Goal: Transaction & Acquisition: Download file/media

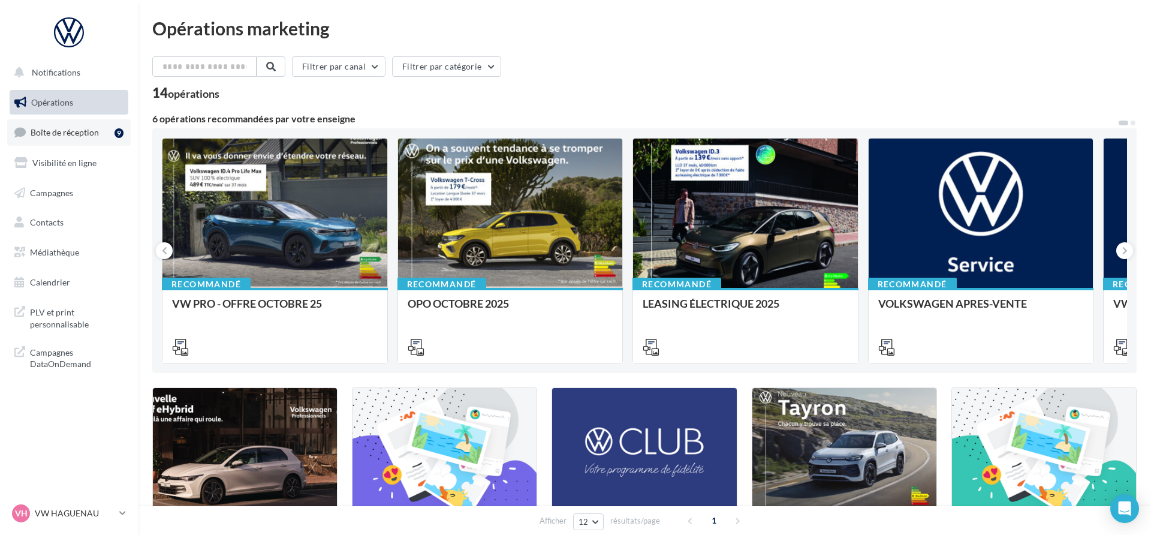
click at [76, 143] on link "Boîte de réception 9" at bounding box center [68, 132] width 123 height 26
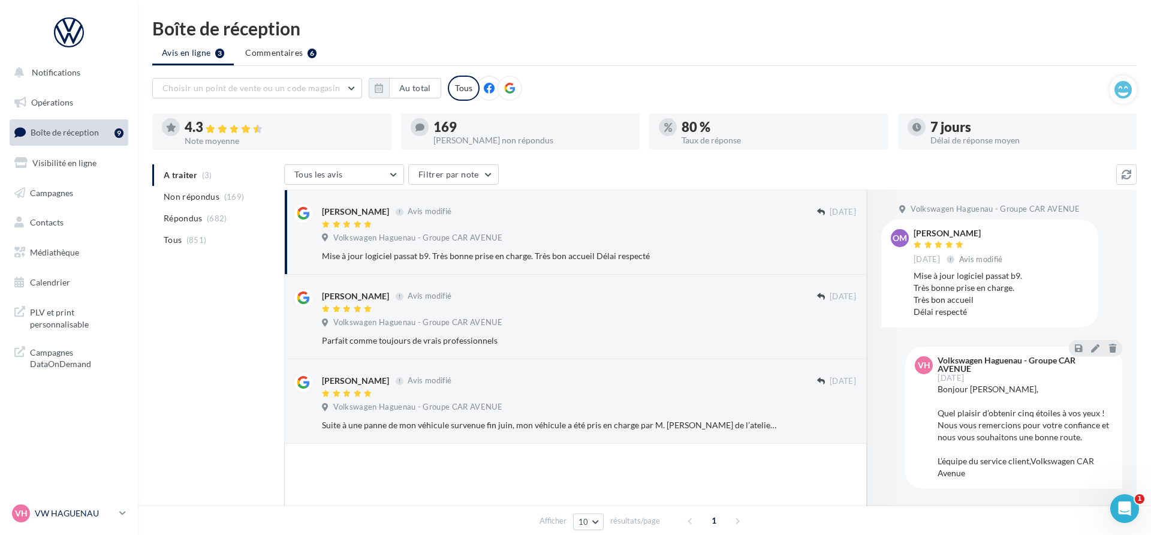
click at [94, 516] on p "VW HAGUENAU" at bounding box center [75, 513] width 80 height 12
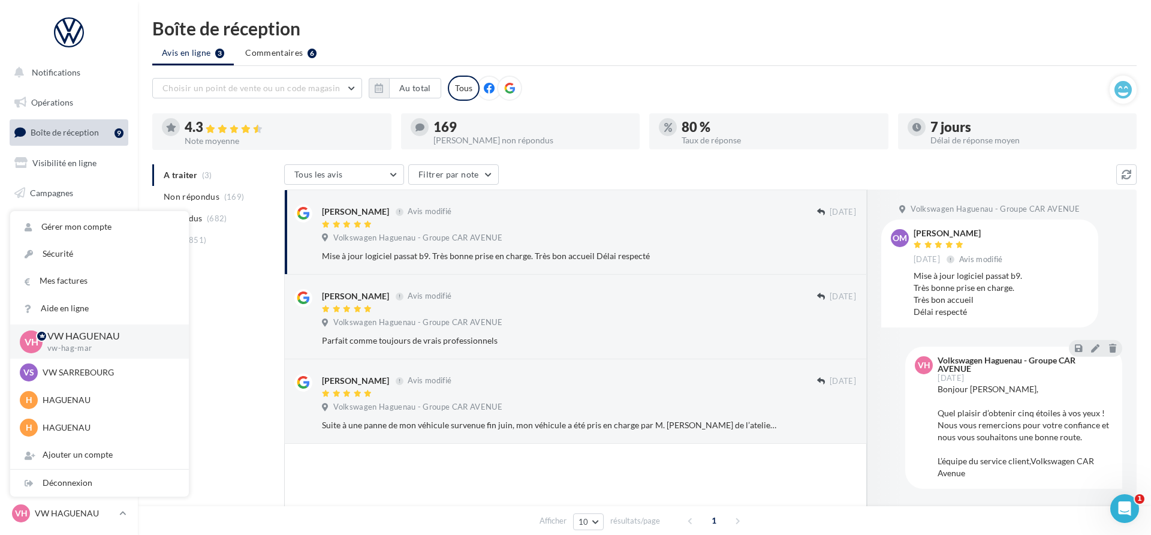
click at [218, 430] on div "A traiter (3) Non répondus (169) Répondus (682) Tous (851) Tous les avis Tous l…" at bounding box center [644, 385] width 984 height 443
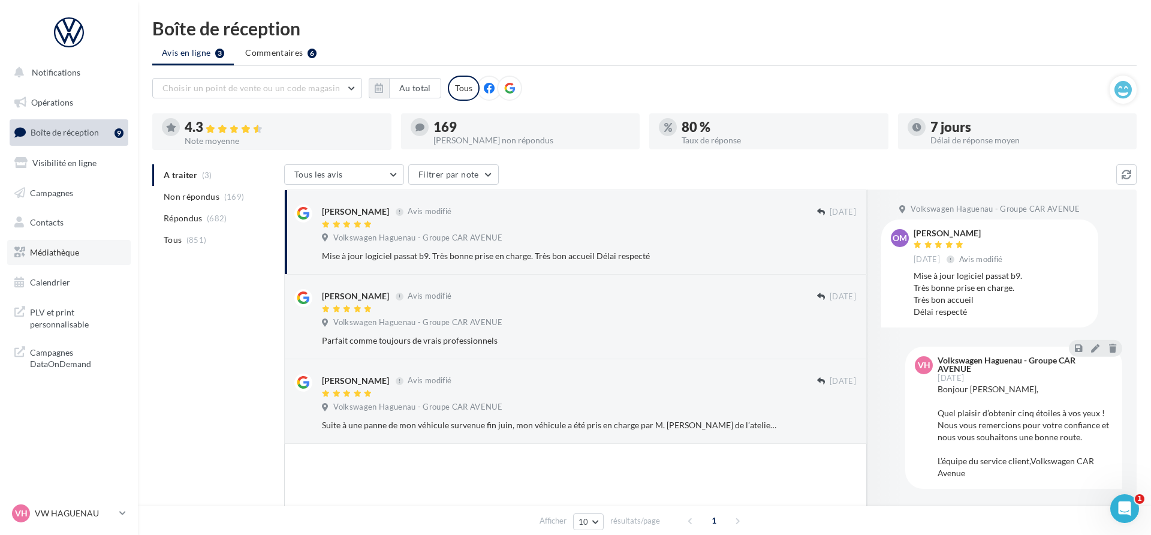
click at [100, 256] on link "Médiathèque" at bounding box center [68, 252] width 123 height 25
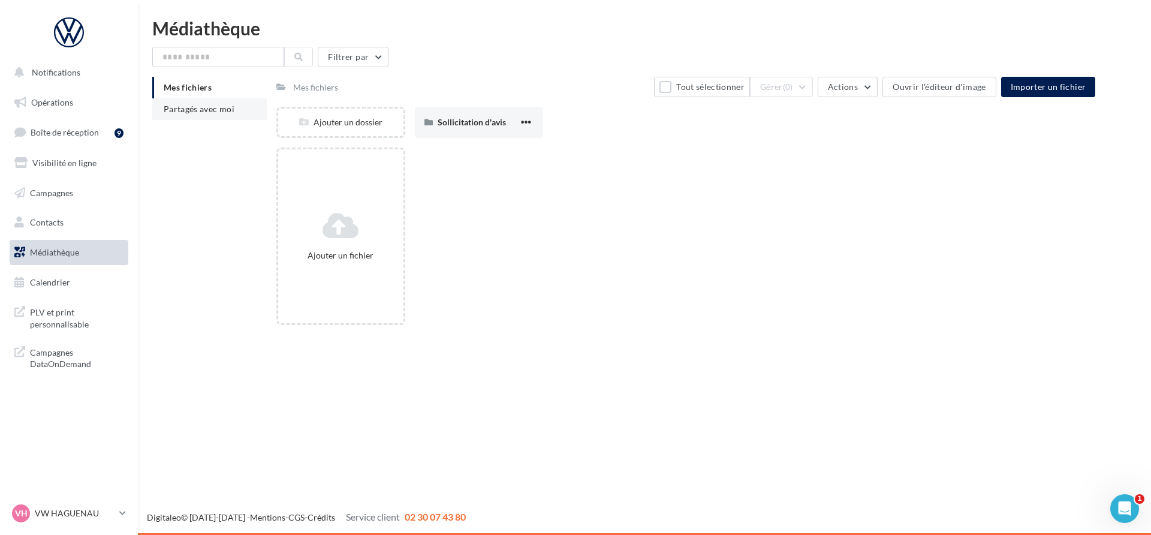
click at [166, 113] on span "Partagés avec moi" at bounding box center [199, 109] width 71 height 10
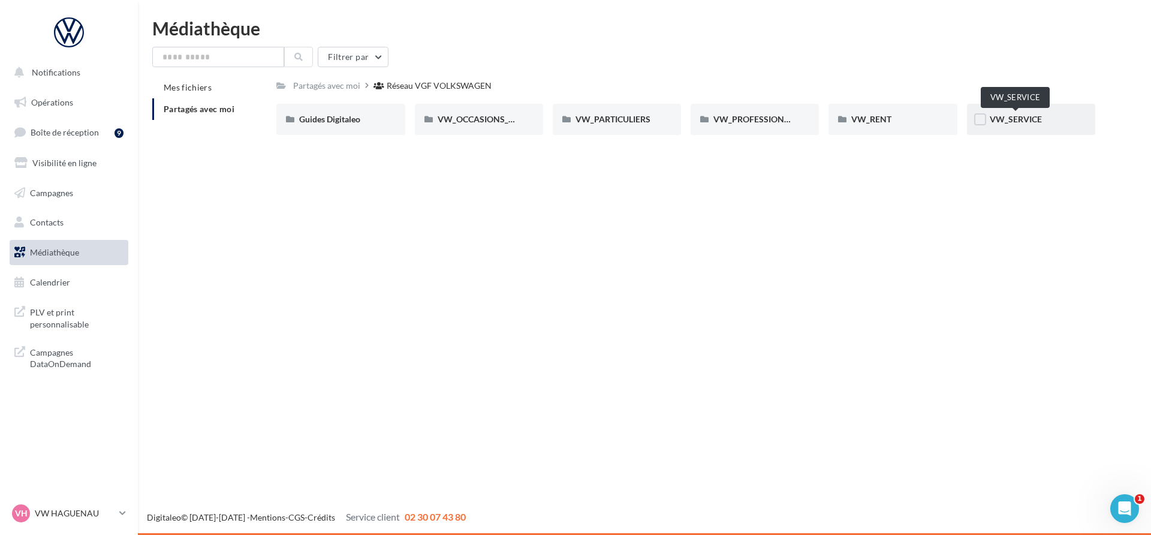
click at [1024, 123] on span "VW_SERVICE" at bounding box center [1016, 119] width 52 height 10
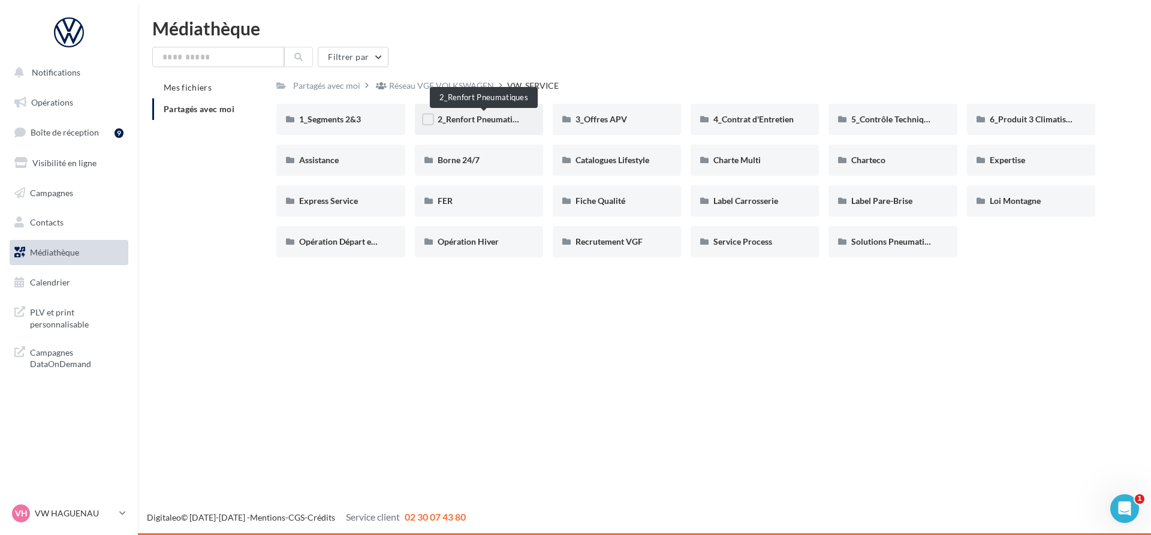
click at [496, 119] on span "2_Renfort Pneumatiques" at bounding box center [484, 119] width 92 height 10
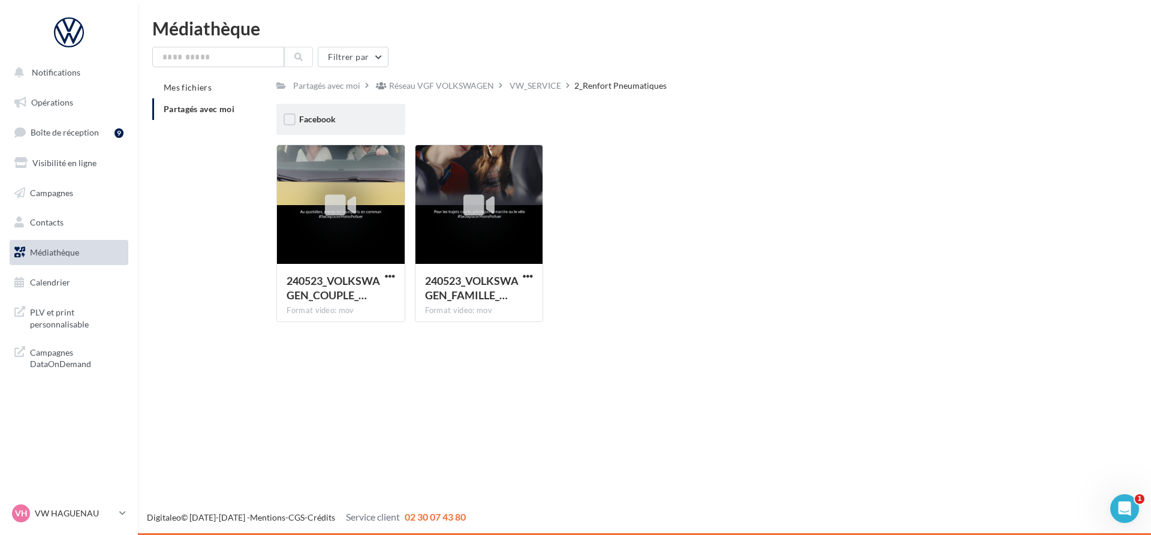
click at [327, 127] on div "Facebook" at bounding box center [340, 119] width 128 height 31
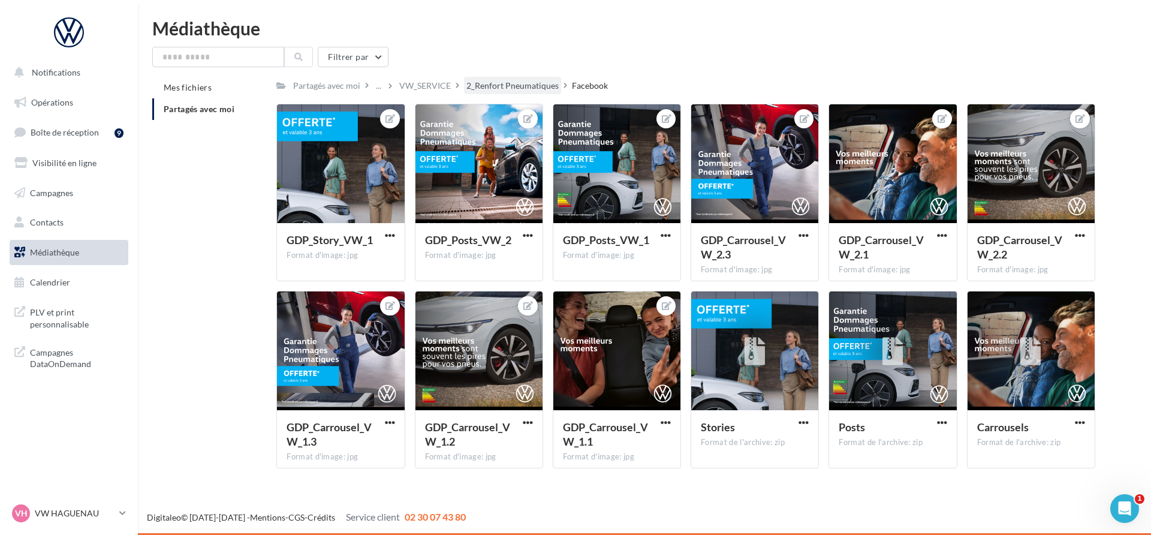
click at [498, 88] on div "2_Renfort Pneumatiques" at bounding box center [512, 86] width 92 height 12
click at [498, 88] on div "Partagés avec moi ... VW_SERVICE 2_Renfort Pneumatiques Facebook" at bounding box center [685, 85] width 819 height 17
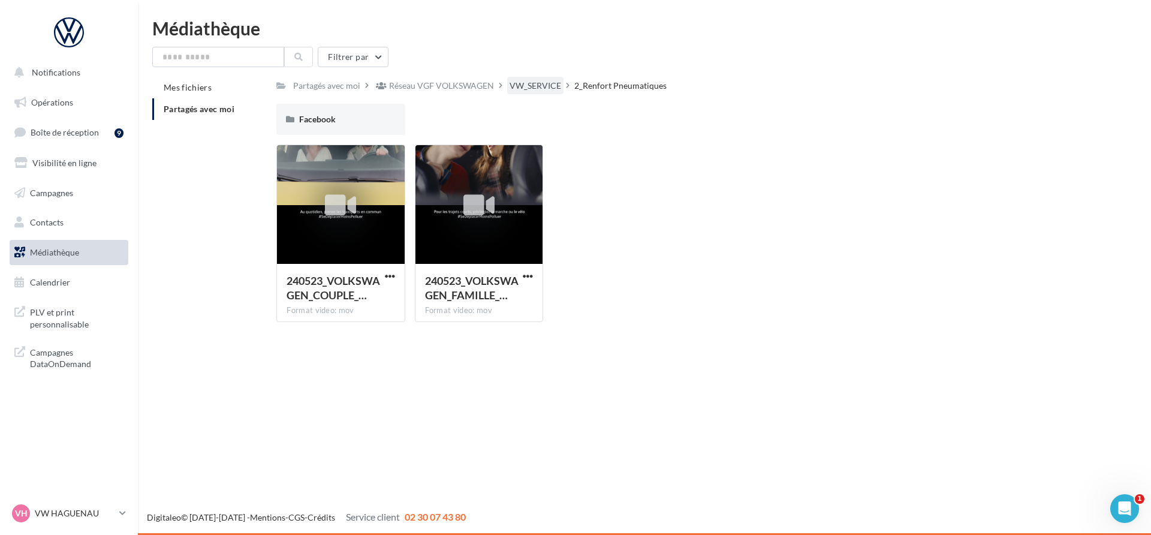
click at [521, 86] on div "VW_SERVICE" at bounding box center [536, 86] width 52 height 12
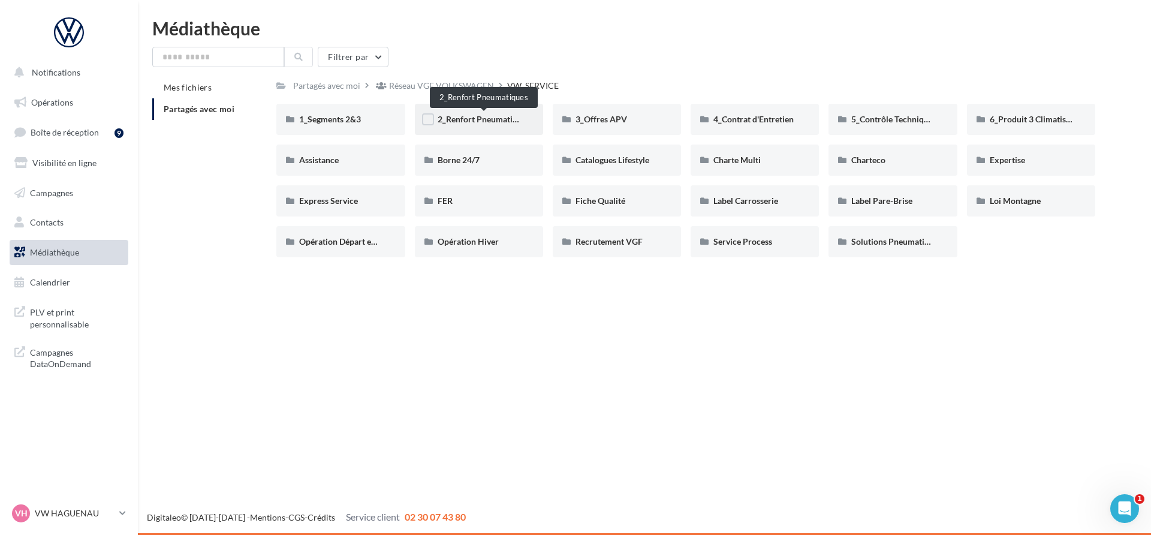
click at [509, 119] on span "2_Renfort Pneumatiques" at bounding box center [484, 119] width 92 height 10
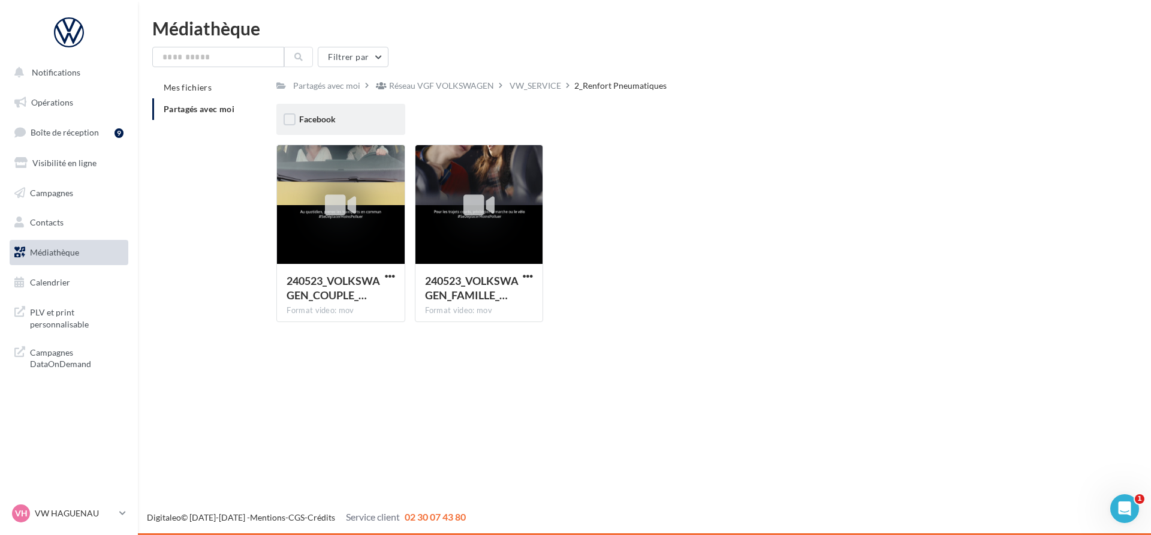
click at [366, 113] on div "Facebook" at bounding box center [340, 119] width 83 height 12
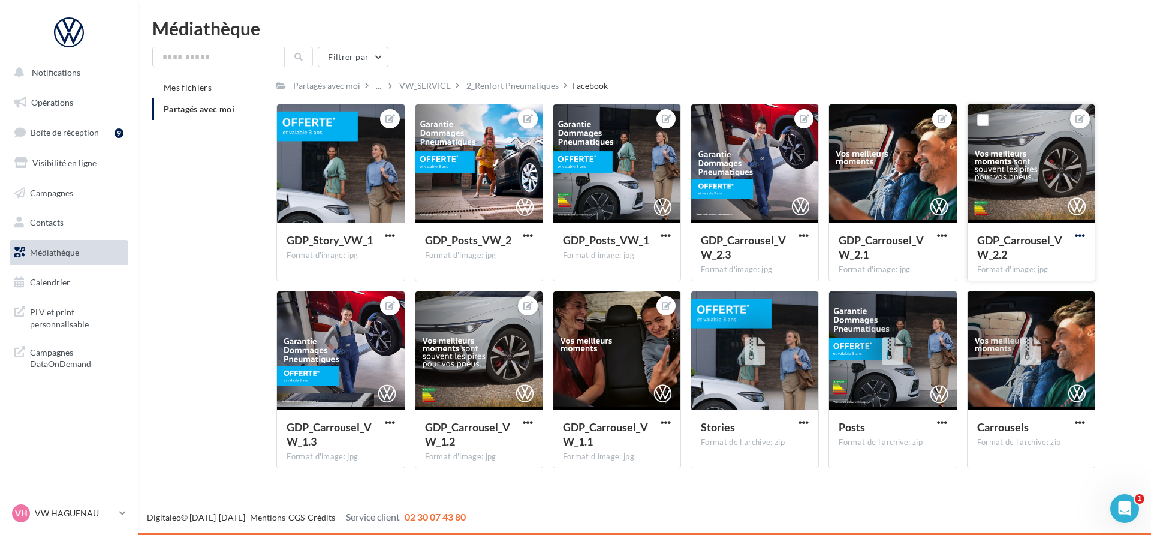
click at [1082, 238] on span "button" at bounding box center [1080, 235] width 10 height 10
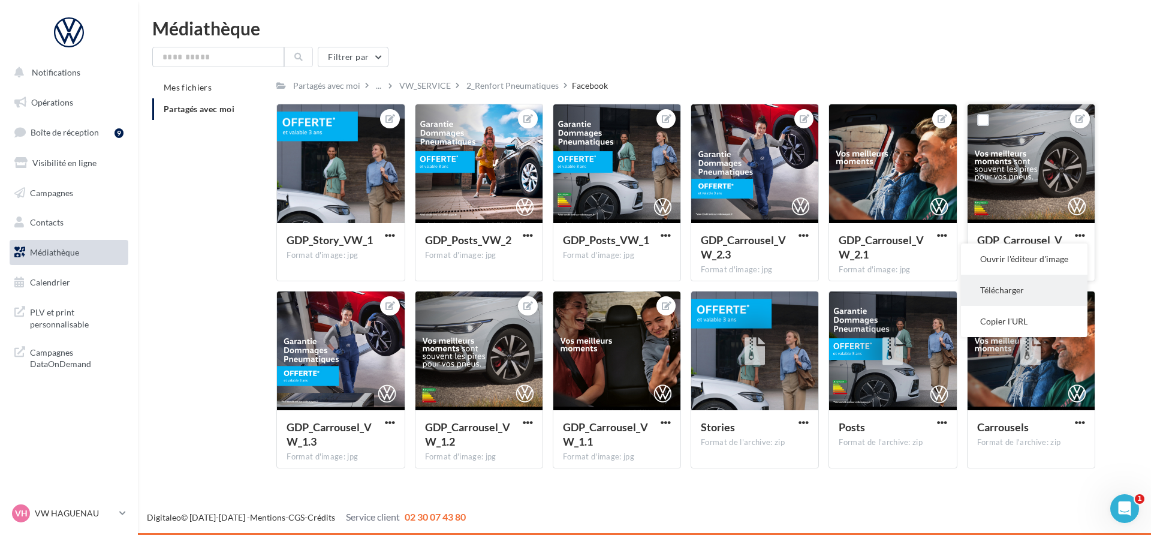
click at [1028, 285] on button "Télécharger" at bounding box center [1024, 290] width 126 height 31
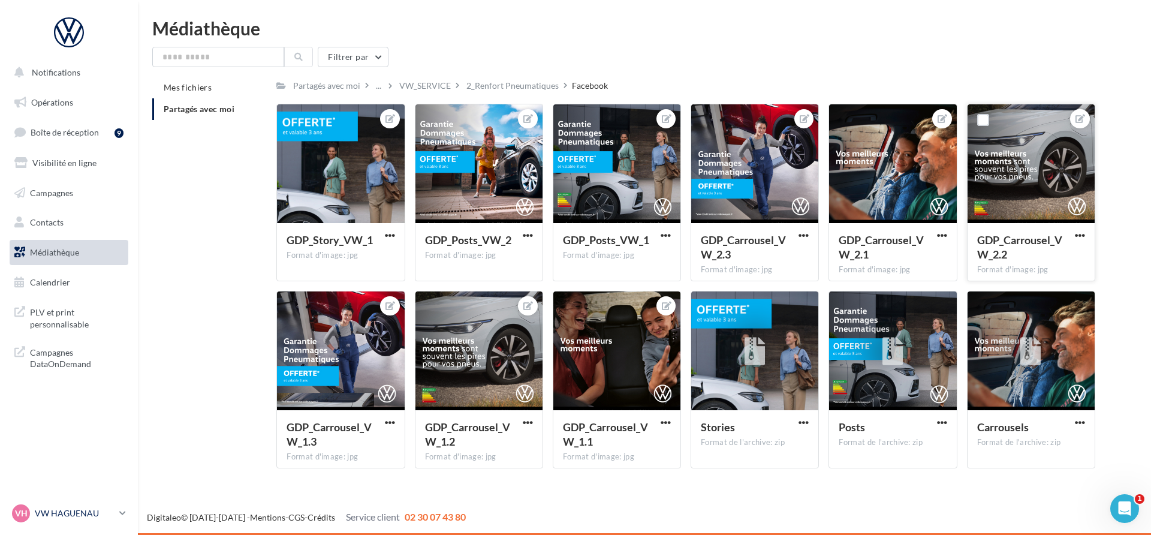
click at [80, 511] on p "VW HAGUENAU" at bounding box center [75, 513] width 80 height 12
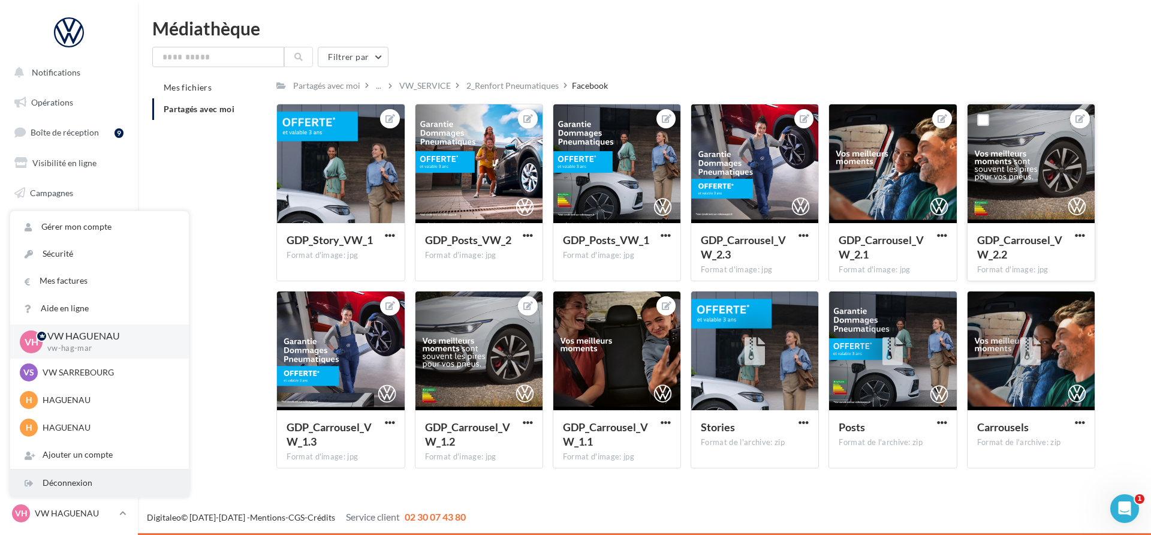
click at [109, 479] on div "Déconnexion" at bounding box center [99, 482] width 179 height 27
